Goal: Navigation & Orientation: Find specific page/section

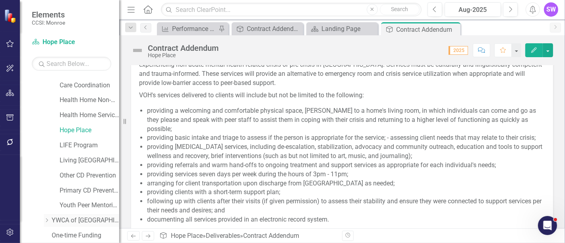
scroll to position [674, 0]
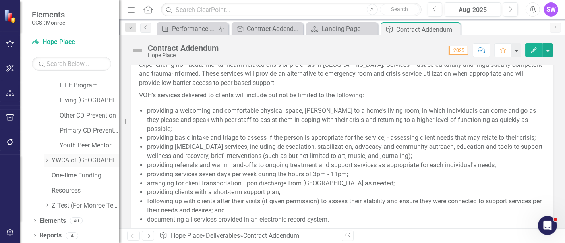
drag, startPoint x: 44, startPoint y: 158, endPoint x: 60, endPoint y: 160, distance: 15.7
click at [48, 158] on icon "Dropdown" at bounding box center [47, 160] width 6 height 5
click at [70, 158] on link "YWCA of [GEOGRAPHIC_DATA] and [GEOGRAPHIC_DATA]" at bounding box center [85, 160] width 67 height 9
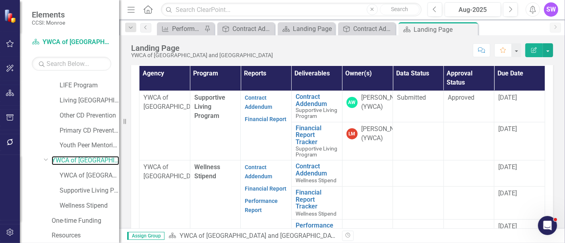
scroll to position [235, 0]
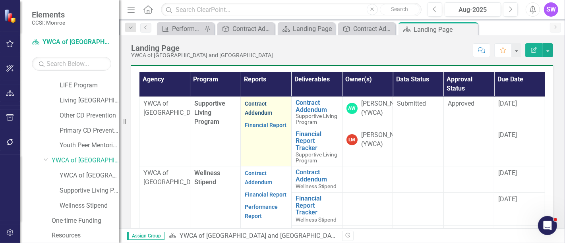
click at [260, 116] on link "Contract Addendum" at bounding box center [258, 107] width 27 height 15
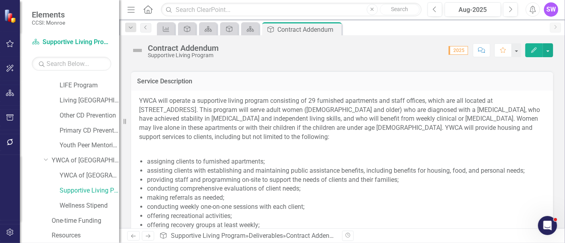
scroll to position [308, 0]
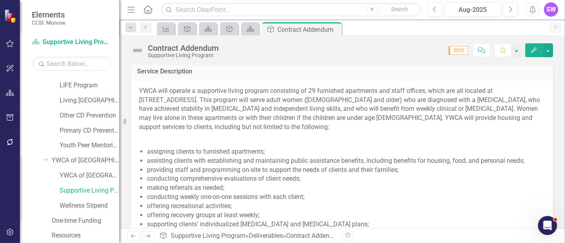
click at [455, 154] on li "assigning clients to furnished apartments;" at bounding box center [346, 151] width 398 height 9
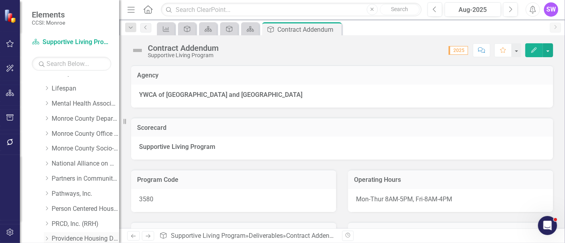
scroll to position [277, 0]
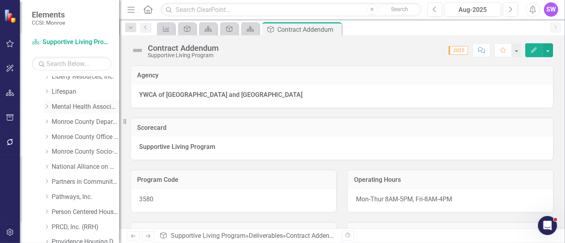
click at [49, 104] on icon "Dropdown" at bounding box center [47, 106] width 6 height 5
click at [67, 105] on link "Mental Health Association" at bounding box center [85, 106] width 67 height 9
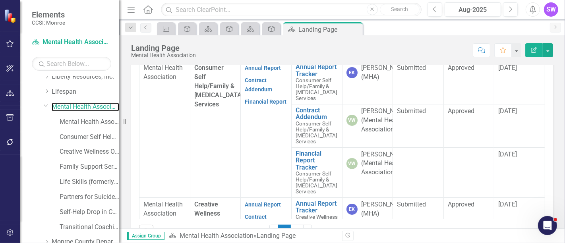
scroll to position [243, 0]
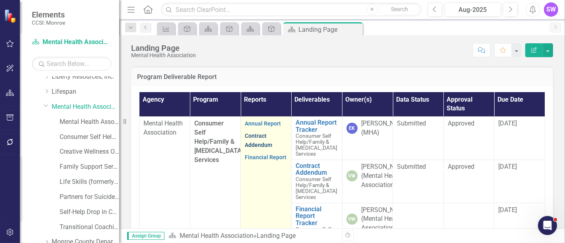
click at [256, 148] on link "Contract Addendum" at bounding box center [258, 140] width 27 height 15
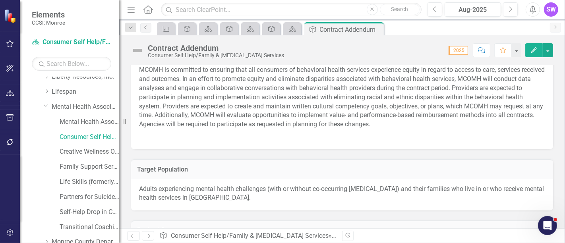
scroll to position [661, 0]
